Goal: Check status: Check status

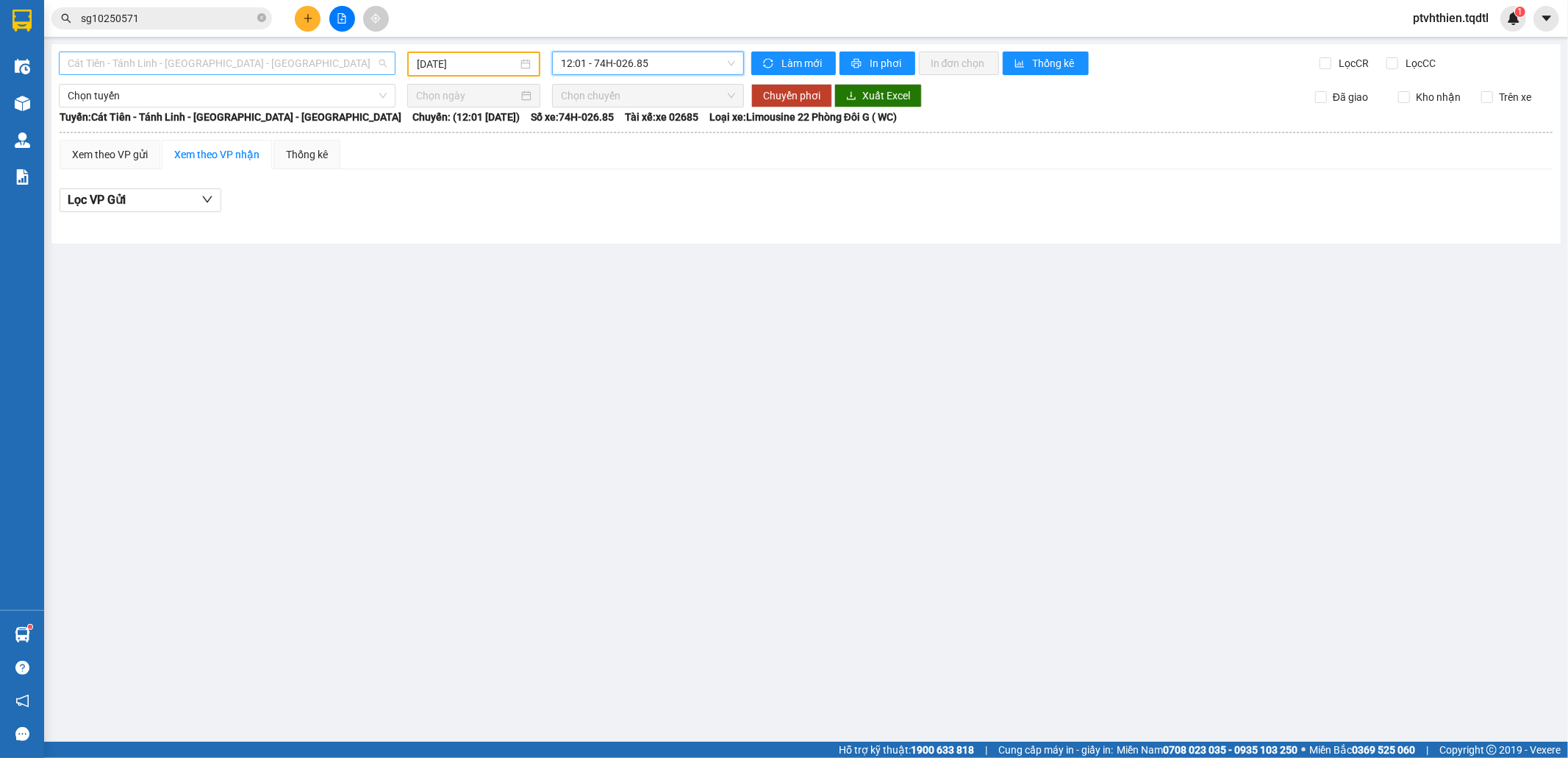
click at [348, 74] on span "Cát Tiên - Tánh Linh - [GEOGRAPHIC_DATA] - [GEOGRAPHIC_DATA]" at bounding box center [227, 63] width 319 height 22
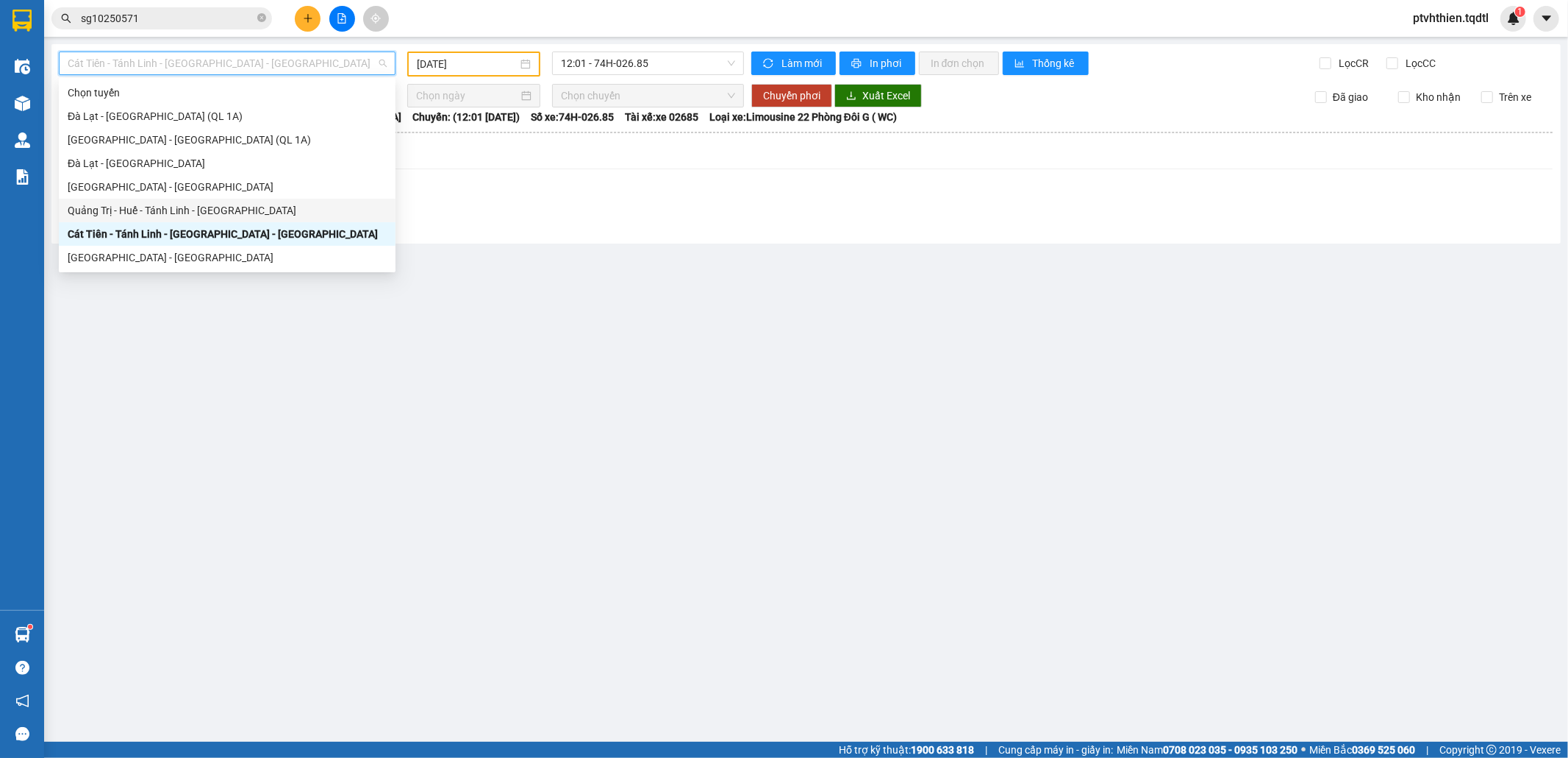
scroll to position [131, 0]
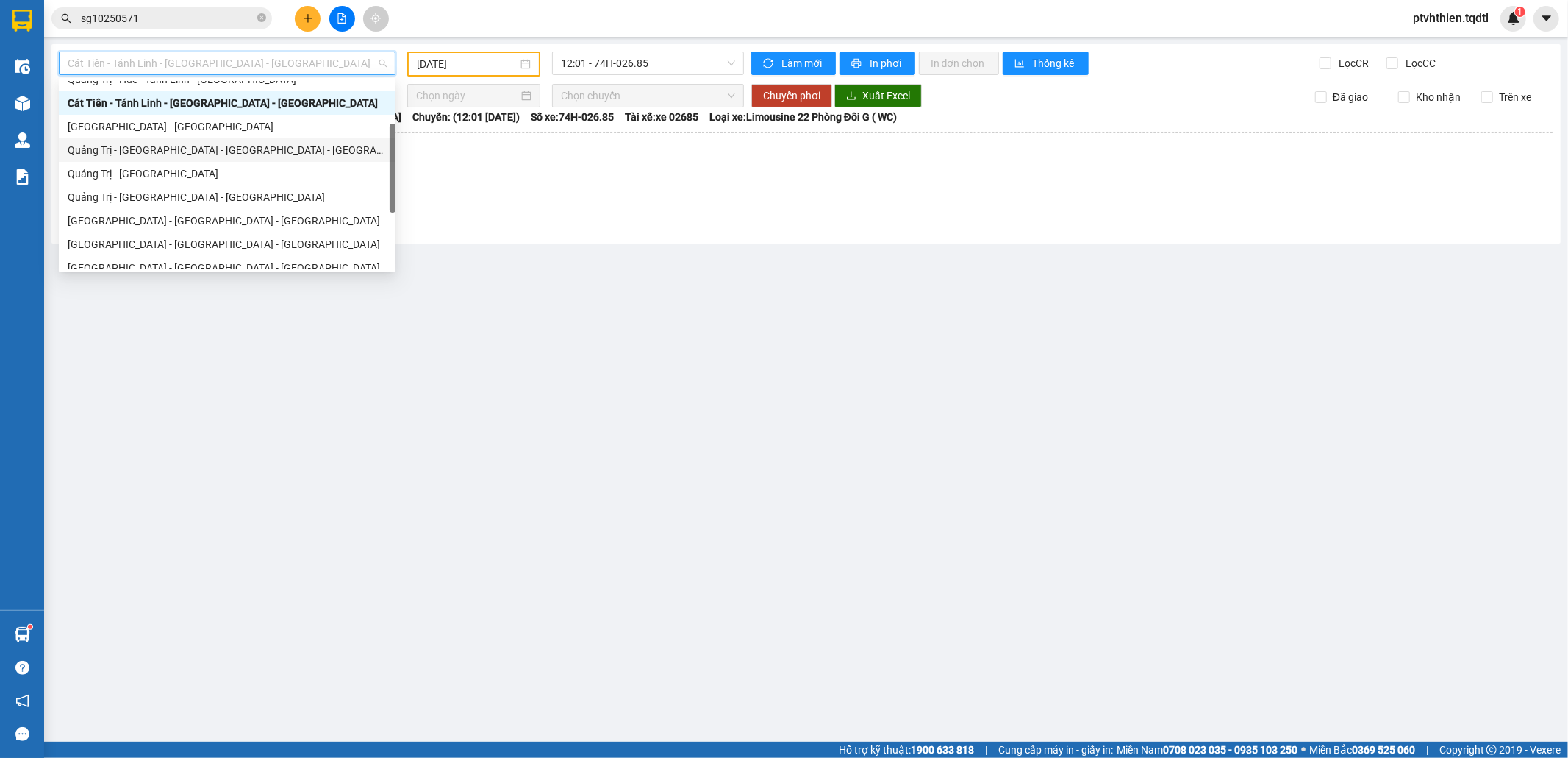
click at [167, 148] on div "Quảng Trị - [GEOGRAPHIC_DATA] - [GEOGRAPHIC_DATA] - [GEOGRAPHIC_DATA]" at bounding box center [227, 150] width 319 height 17
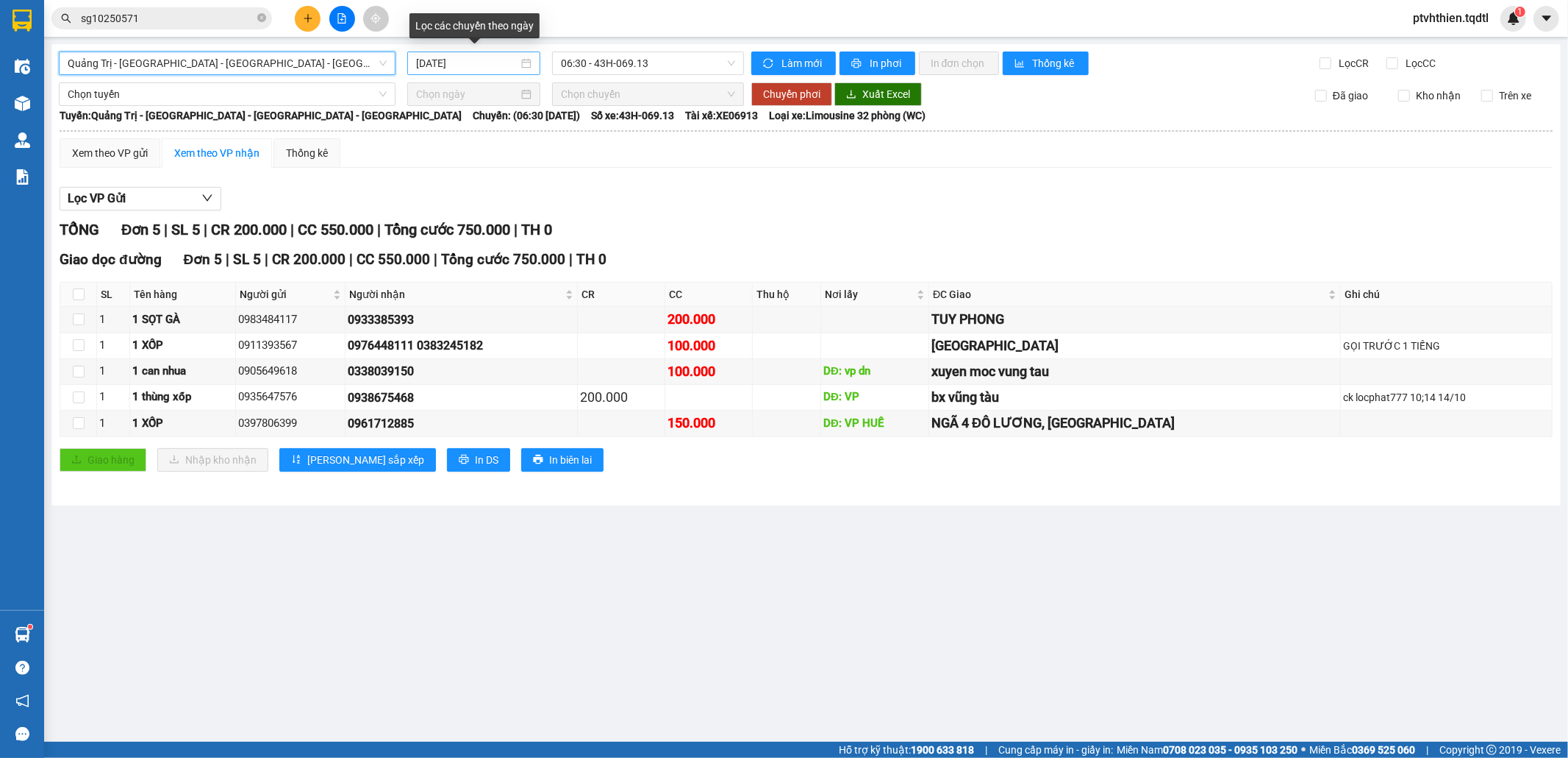
click at [481, 64] on input "[DATE]" at bounding box center [468, 63] width 102 height 17
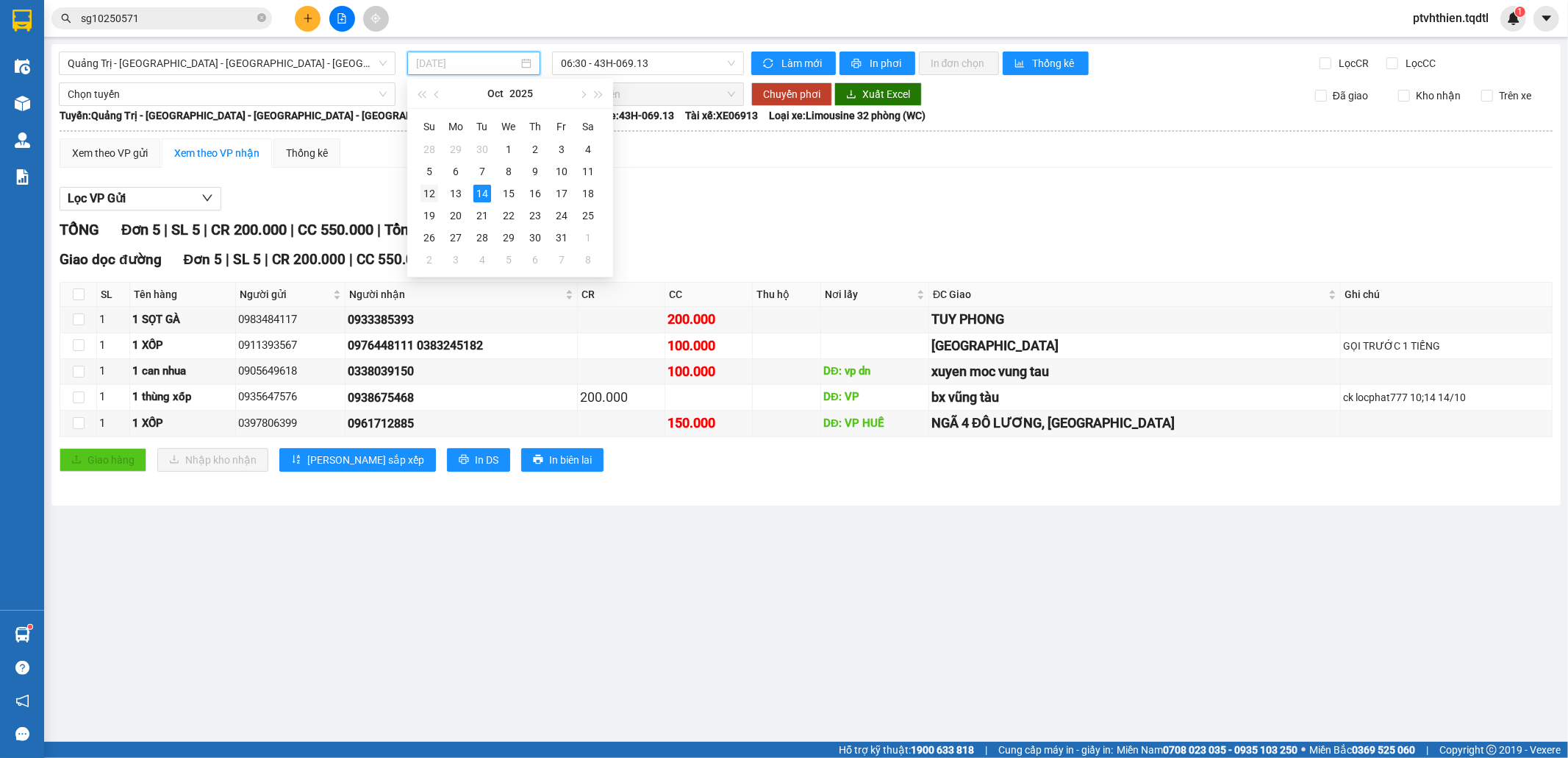
click at [429, 199] on div "12" at bounding box center [429, 193] width 17 height 17
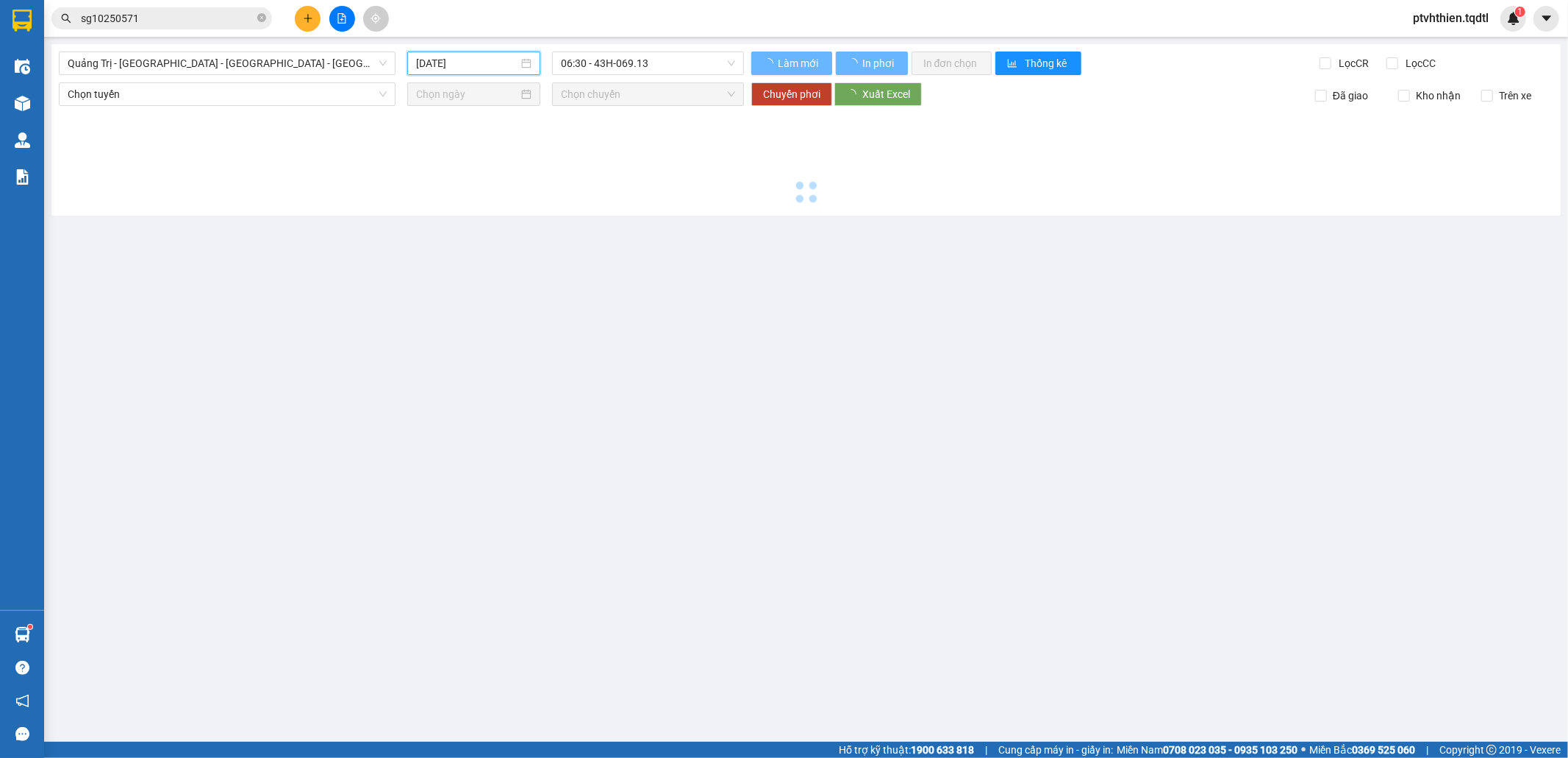
type input "[DATE]"
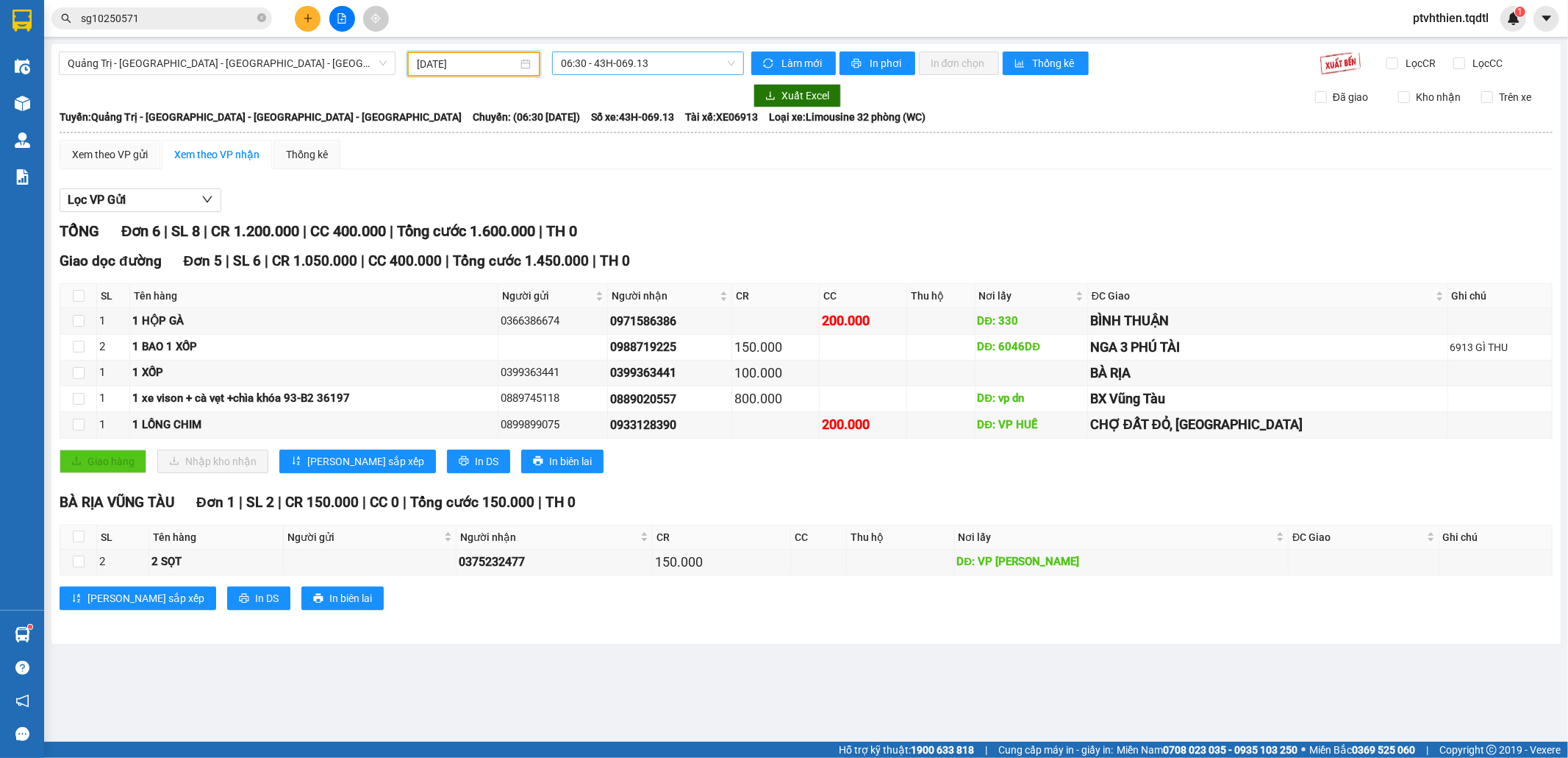
click at [694, 62] on span "06:30 - 43H-069.13" at bounding box center [648, 63] width 174 height 22
click at [633, 164] on div "14:06 - 43H-072.36" at bounding box center [619, 163] width 115 height 17
